Goal: Transaction & Acquisition: Subscribe to service/newsletter

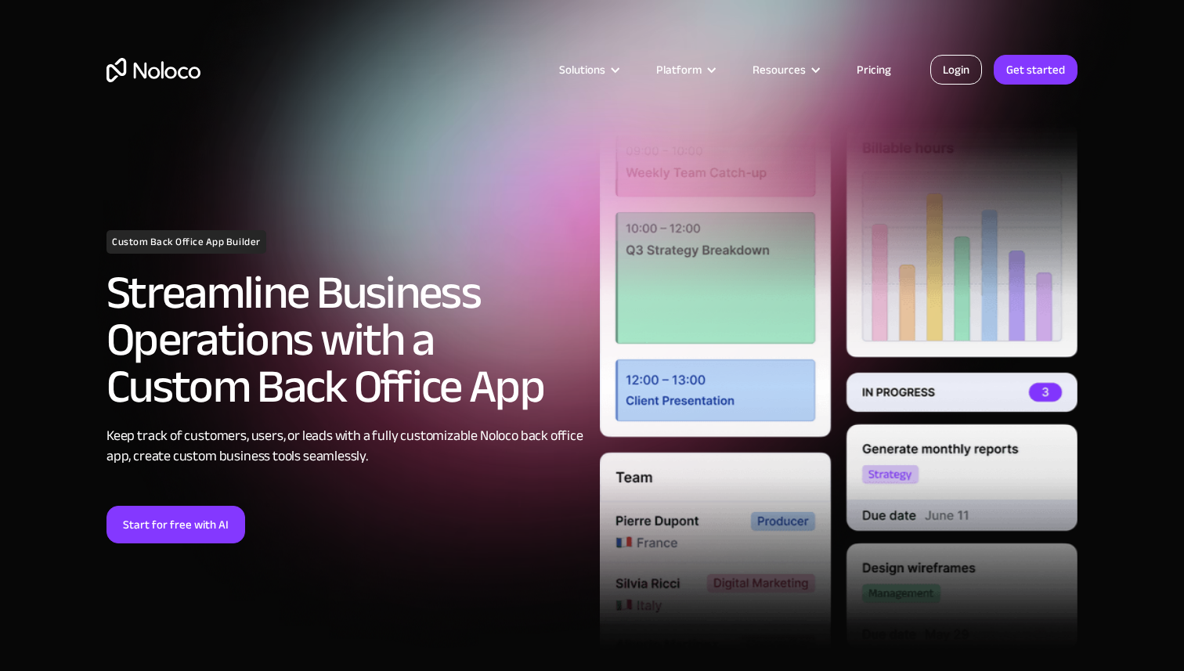
click at [972, 58] on link "Login" at bounding box center [956, 70] width 52 height 30
click at [885, 78] on link "Pricing" at bounding box center [874, 69] width 74 height 20
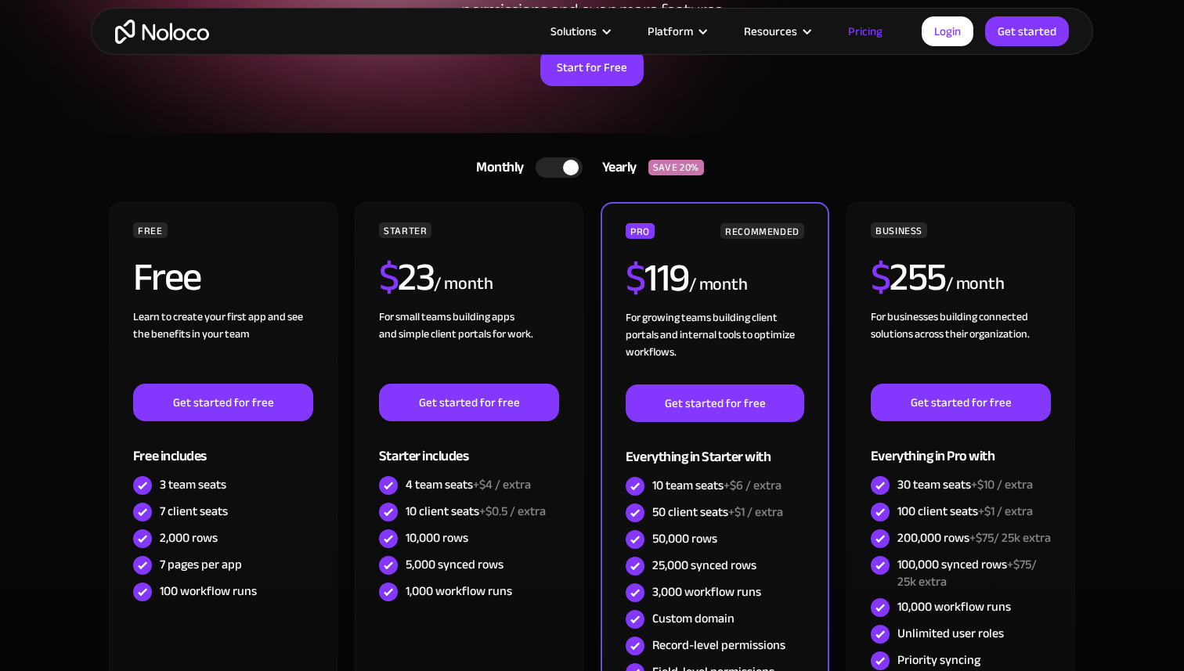
scroll to position [249, 0]
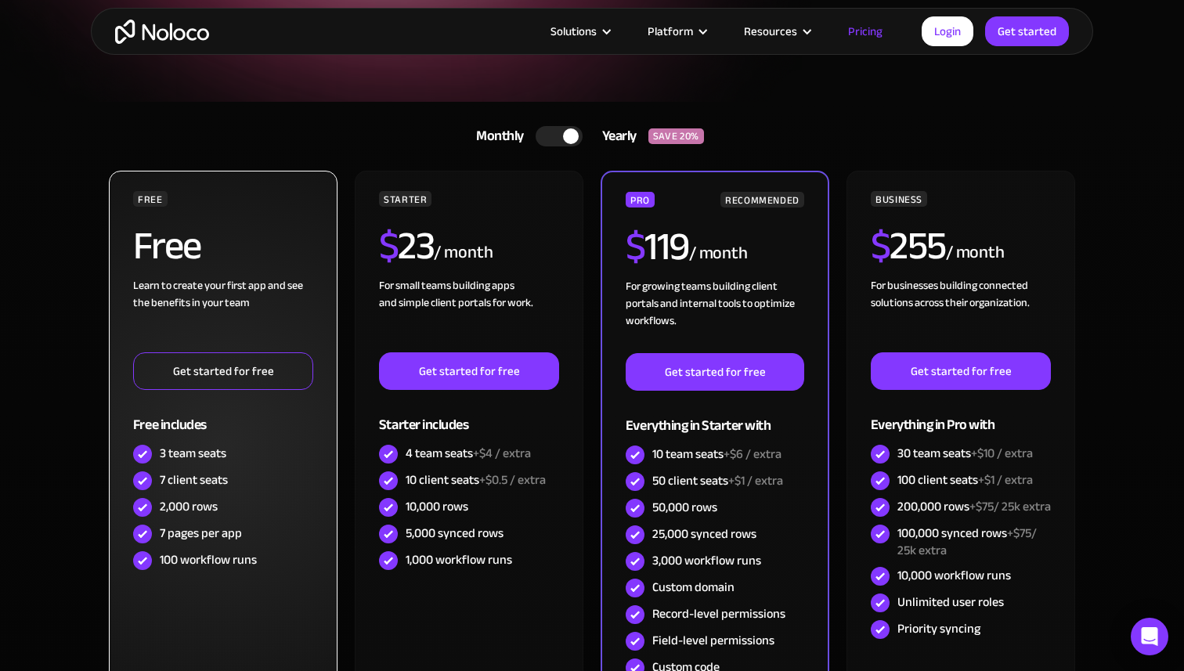
click at [254, 376] on link "Get started for free" at bounding box center [223, 371] width 180 height 38
